Goal: Information Seeking & Learning: Learn about a topic

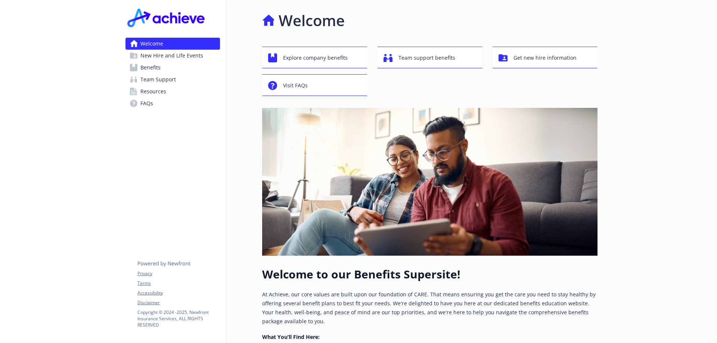
click at [149, 69] on span "Benefits" at bounding box center [150, 68] width 20 height 12
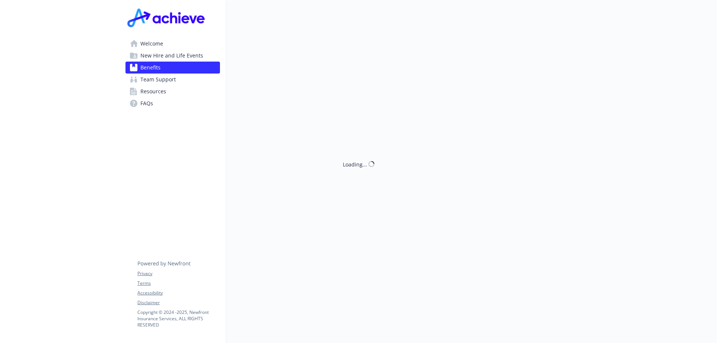
click at [149, 69] on span "Benefits" at bounding box center [150, 68] width 20 height 12
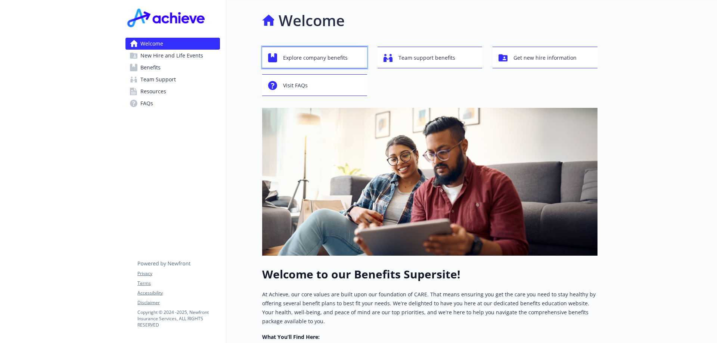
click at [329, 59] on span "Explore company benefits" at bounding box center [315, 58] width 65 height 14
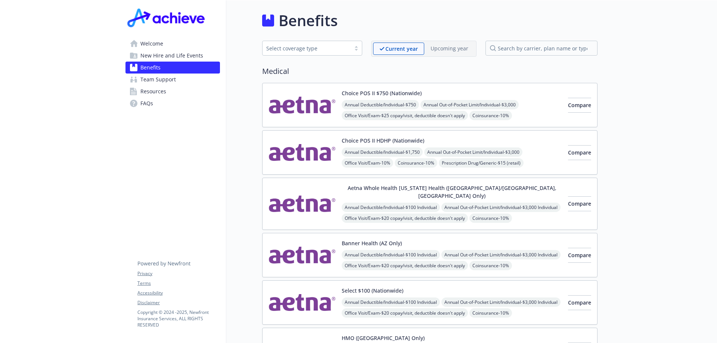
click at [346, 51] on div "Select coverage type" at bounding box center [306, 48] width 88 height 9
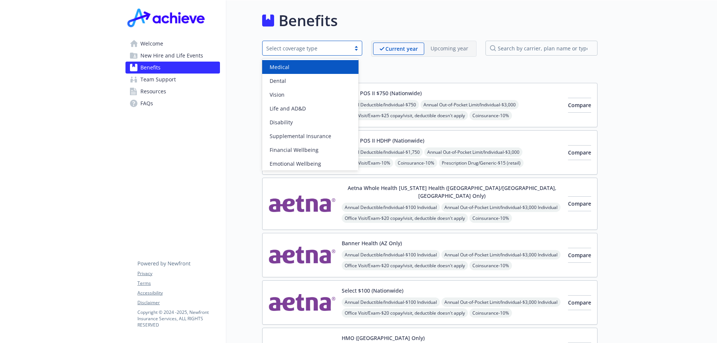
click at [396, 21] on div "Benefits" at bounding box center [429, 20] width 335 height 22
